Goal: Find specific page/section: Find specific page/section

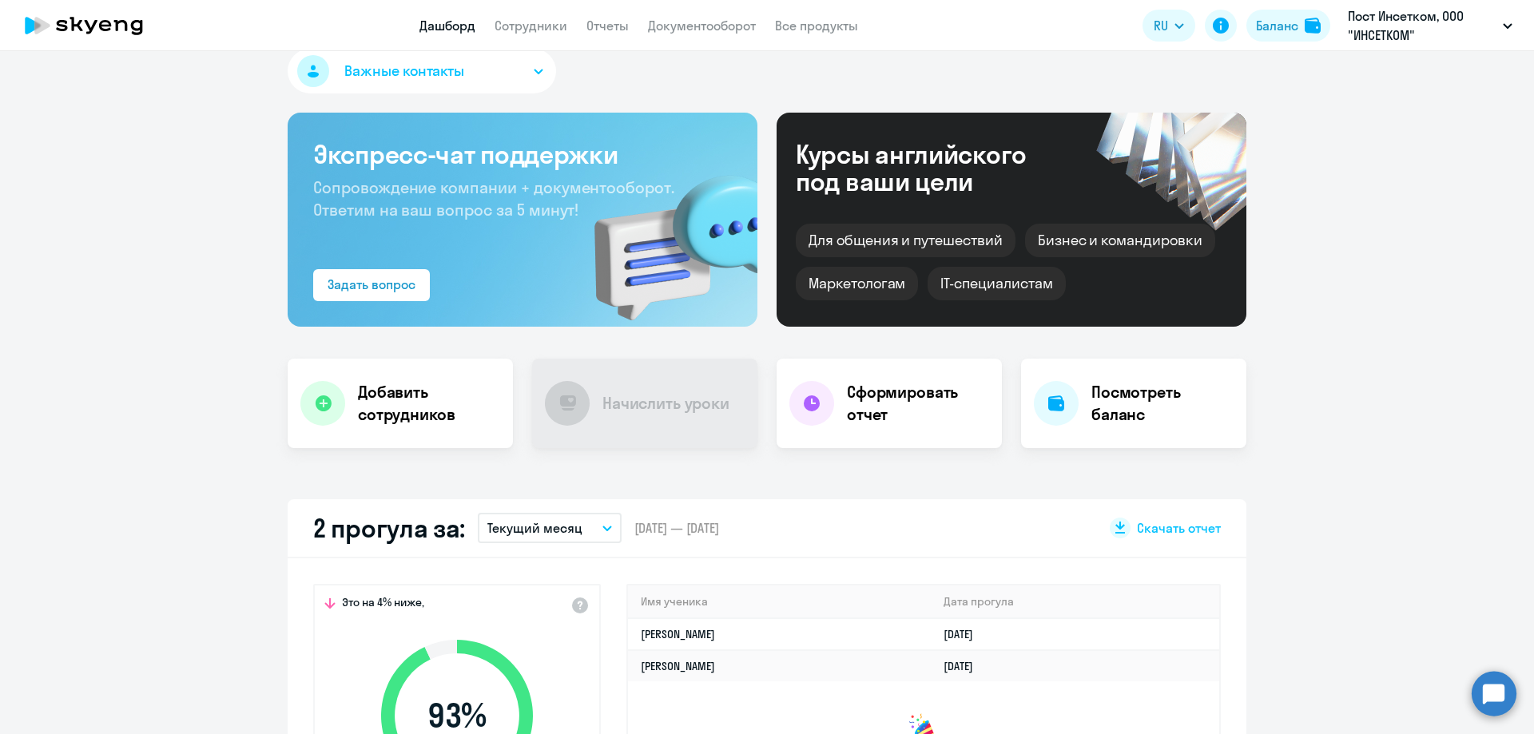
scroll to position [32, 0]
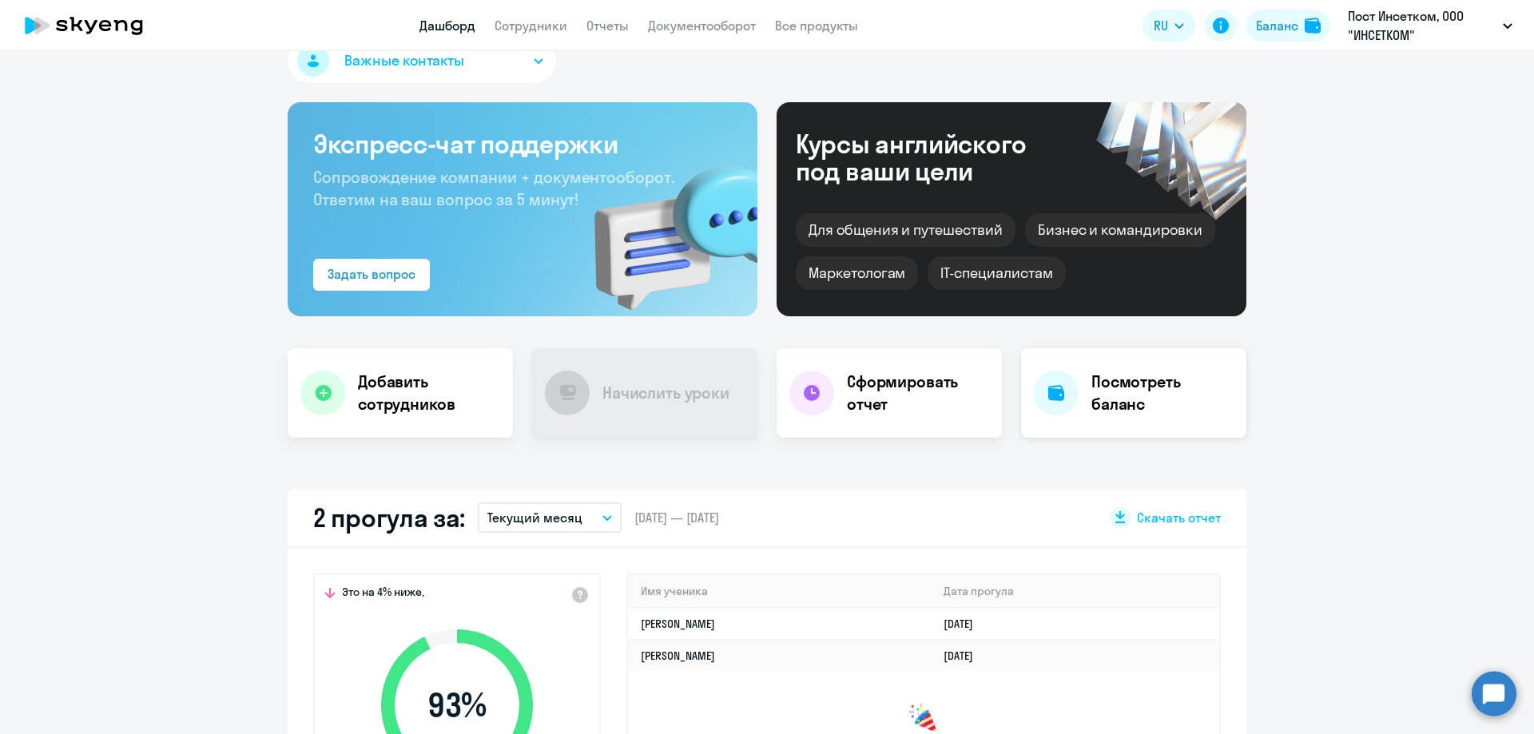
click at [1133, 390] on h4 "Посмотреть баланс" at bounding box center [1163, 393] width 142 height 45
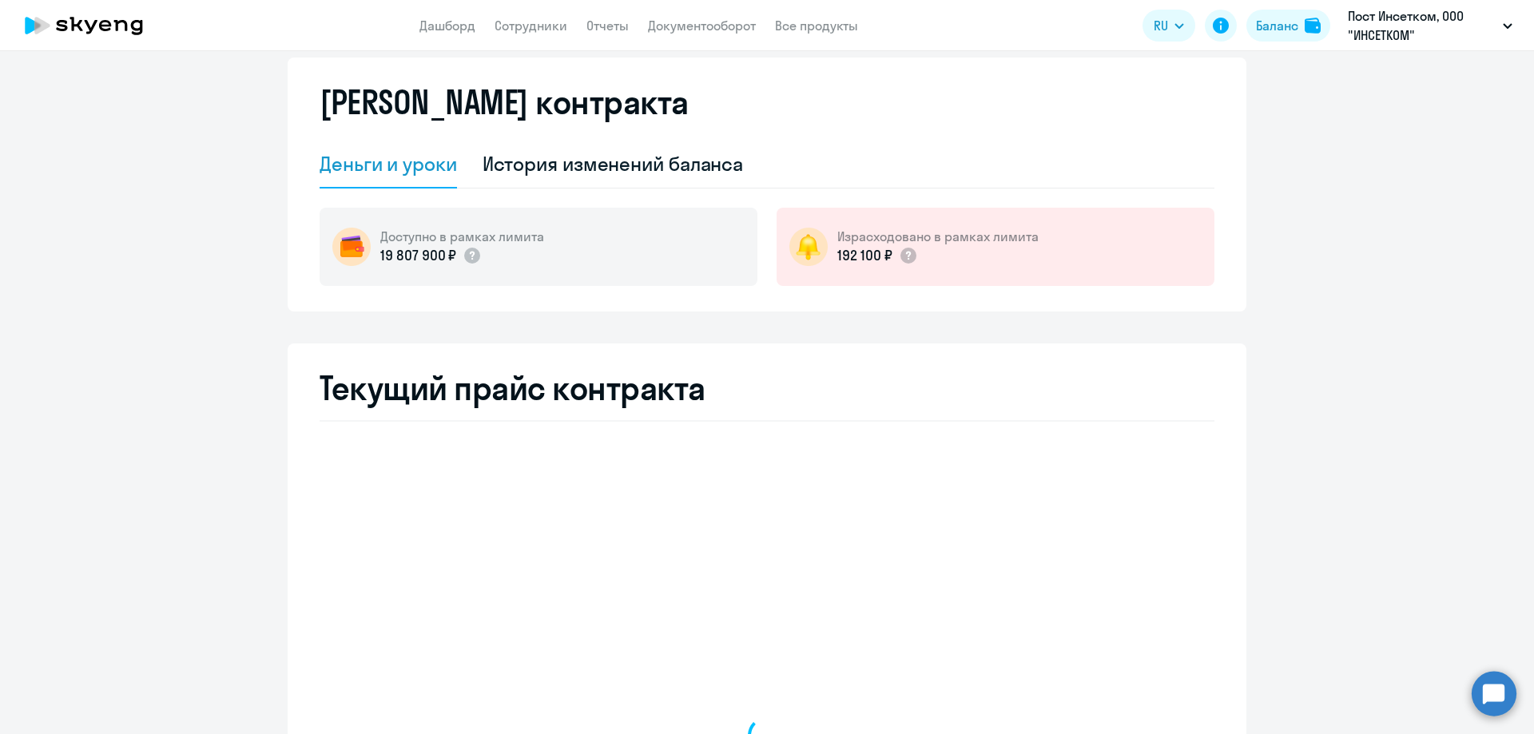
select select "english_adult_not_native_speaker"
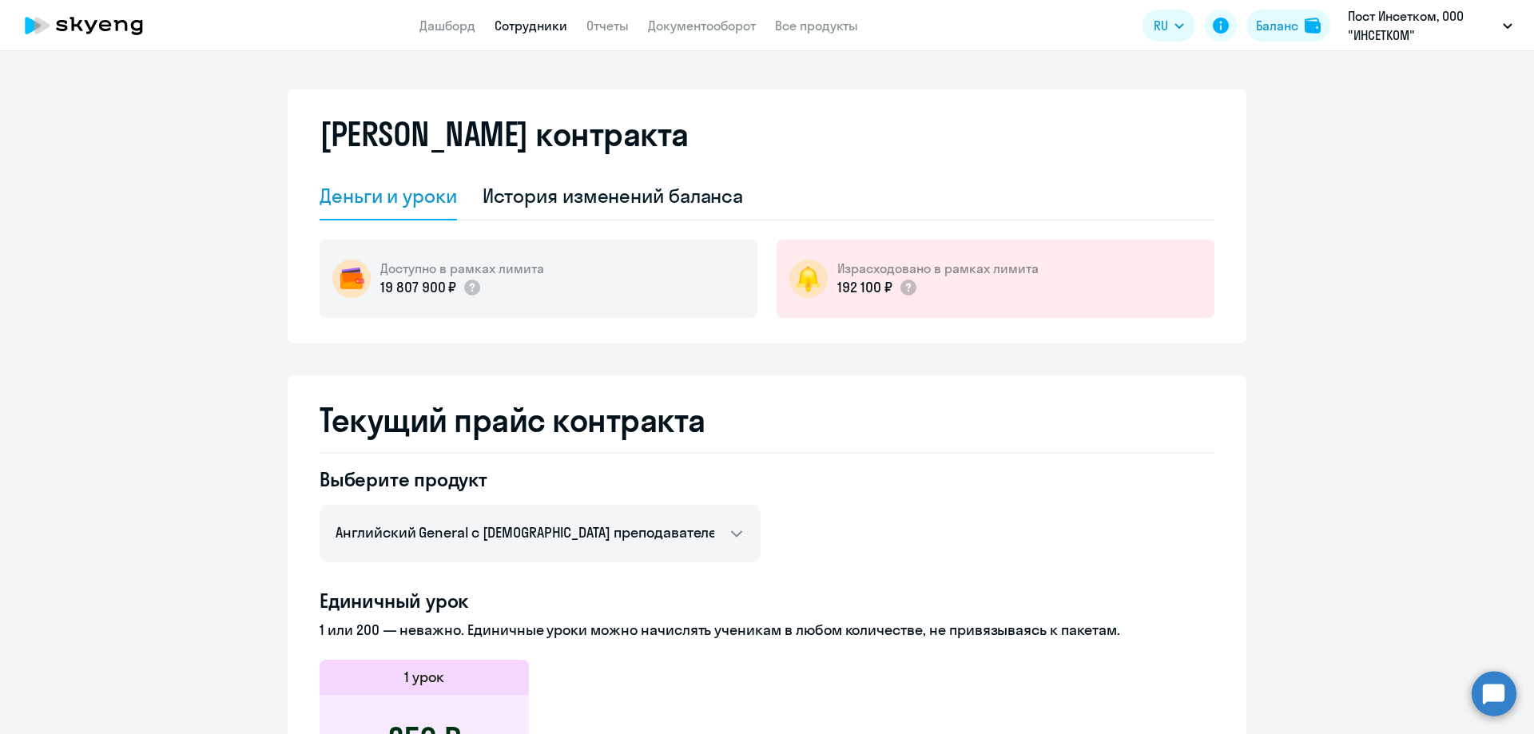
click at [525, 22] on link "Сотрудники" at bounding box center [531, 26] width 73 height 16
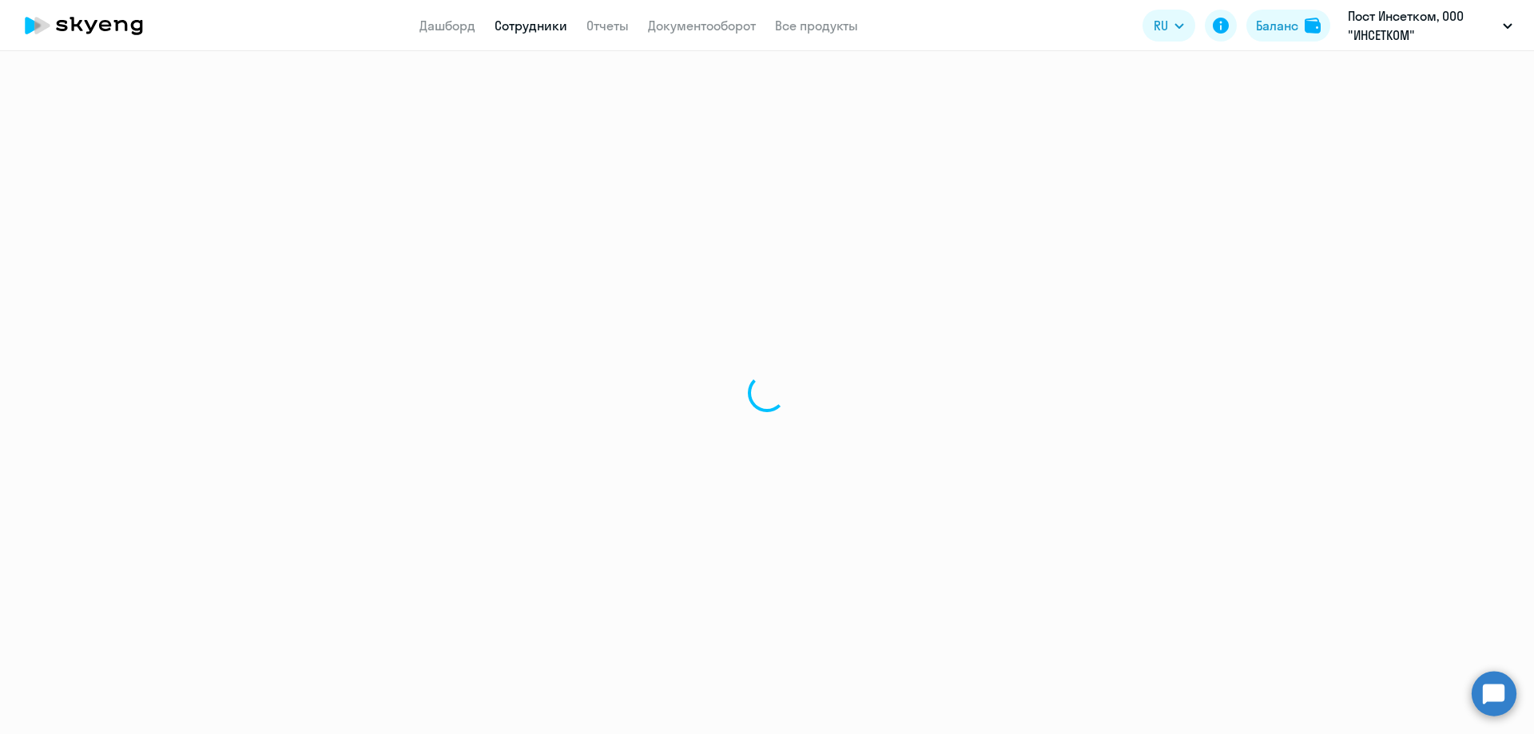
select select "30"
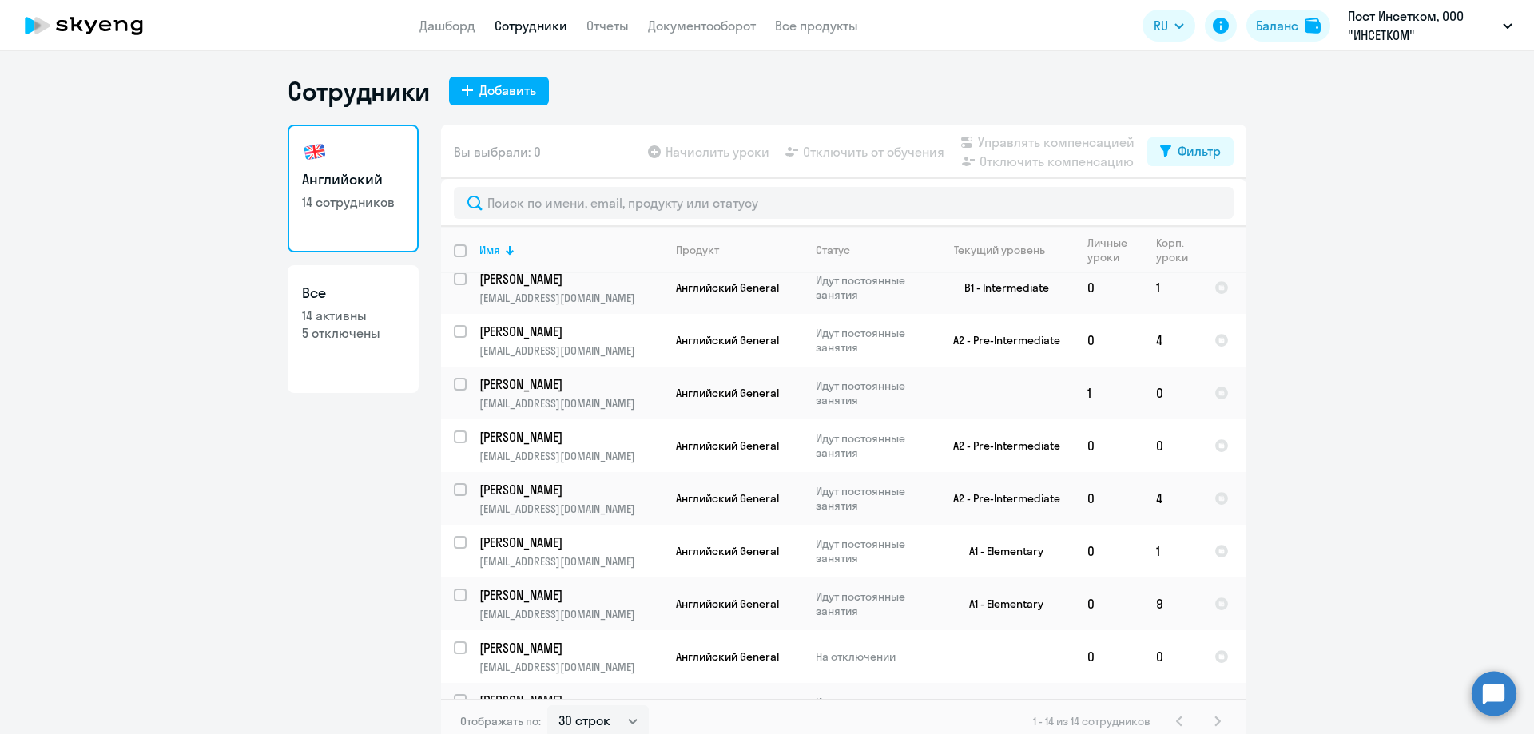
scroll to position [312, 0]
